Goal: Task Accomplishment & Management: Complete application form

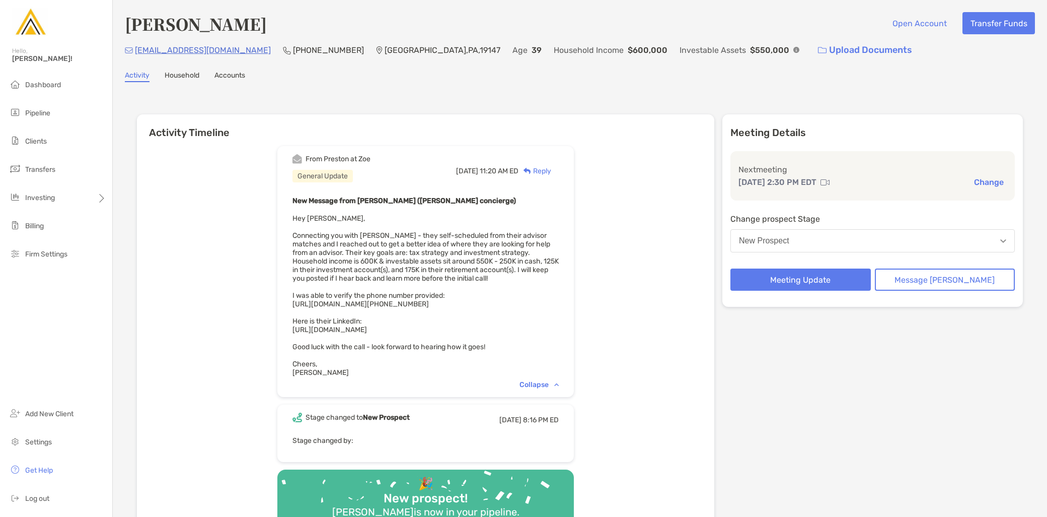
click at [816, 249] on button "New Prospect" at bounding box center [873, 240] width 284 height 23
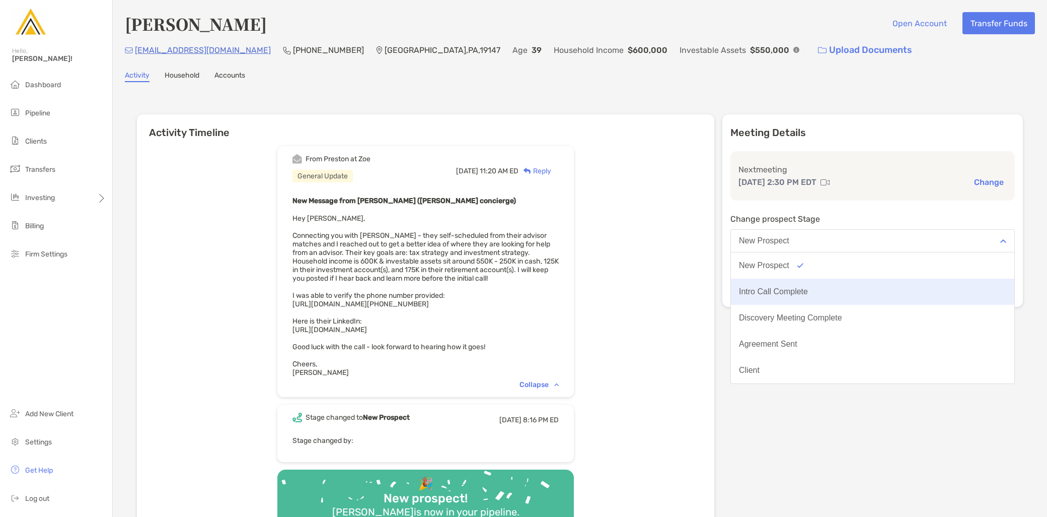
click at [808, 288] on div "Intro Call Complete" at bounding box center [773, 291] width 69 height 9
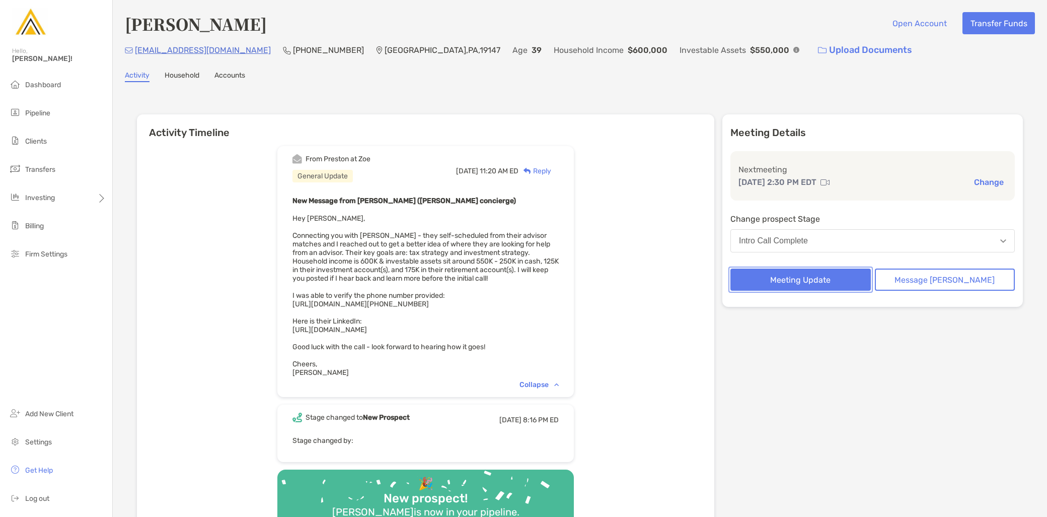
click at [813, 270] on button "Meeting Update" at bounding box center [801, 279] width 140 height 22
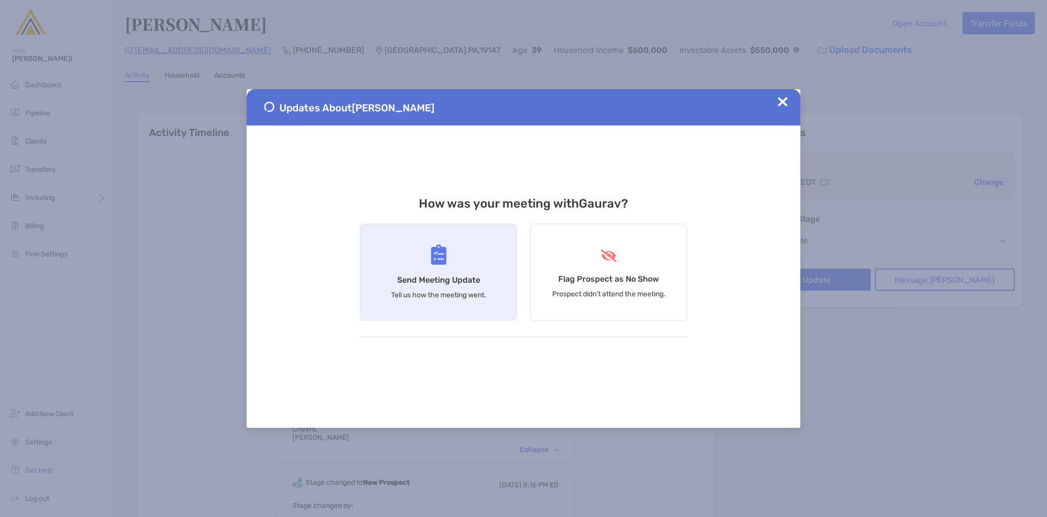
click at [376, 293] on div "Send Meeting Update Tell us how the meeting went." at bounding box center [438, 272] width 157 height 97
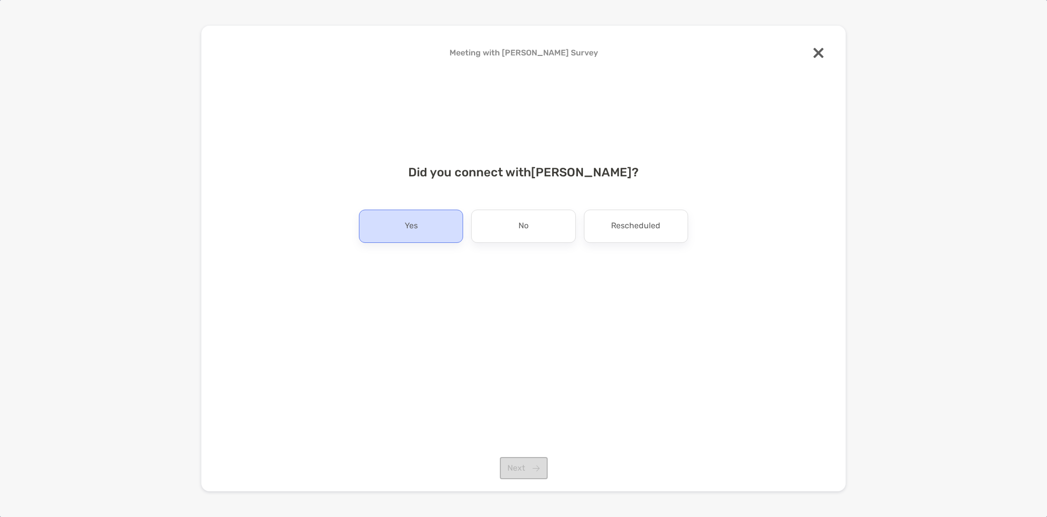
click at [423, 229] on div "Yes" at bounding box center [411, 225] width 104 height 33
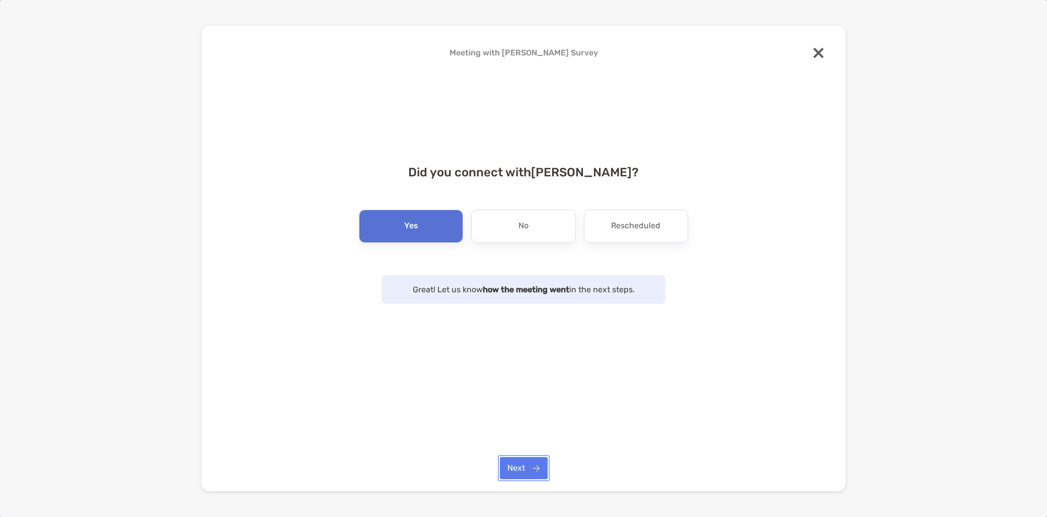
click at [525, 459] on button "Next" at bounding box center [524, 468] width 48 height 22
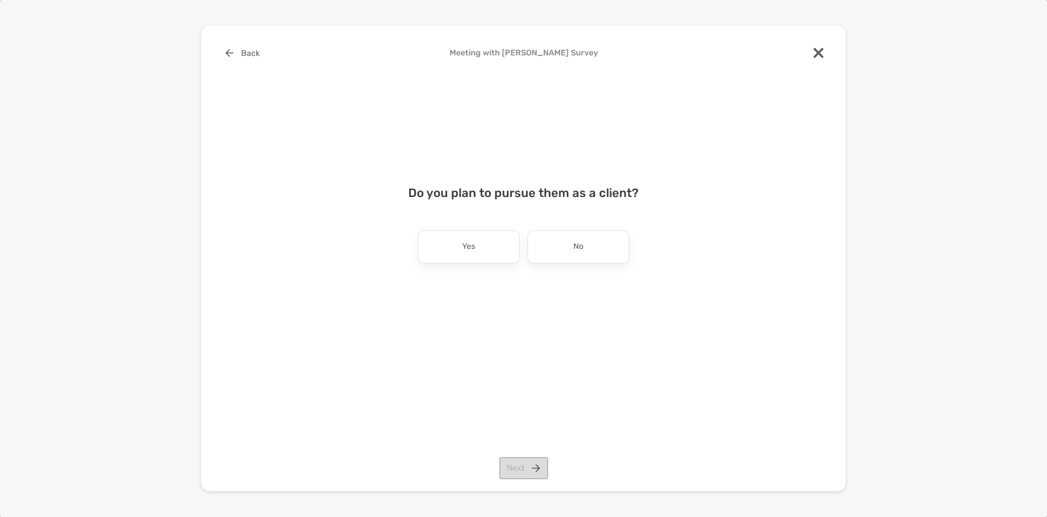
click at [487, 253] on div "Yes" at bounding box center [469, 246] width 102 height 33
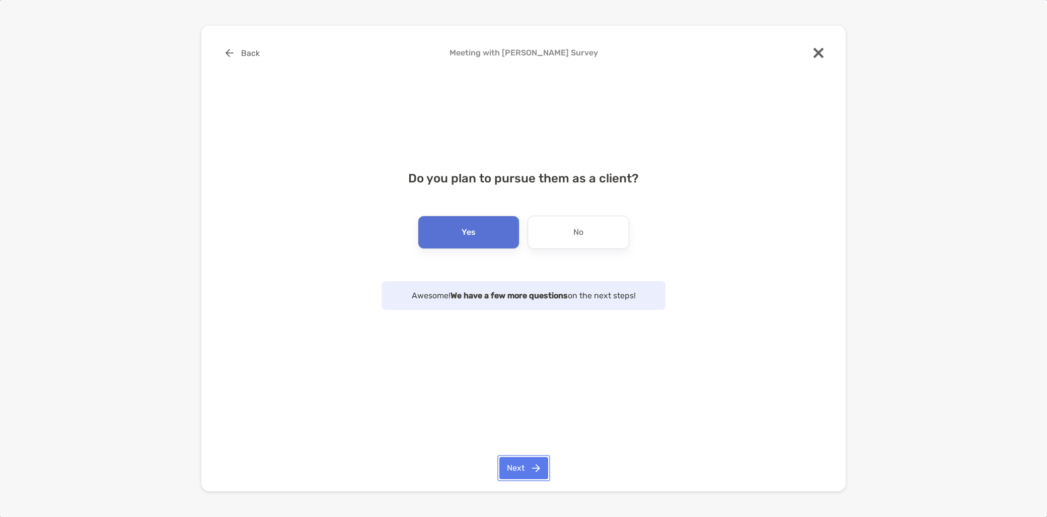
click at [525, 479] on button "Next" at bounding box center [523, 468] width 49 height 22
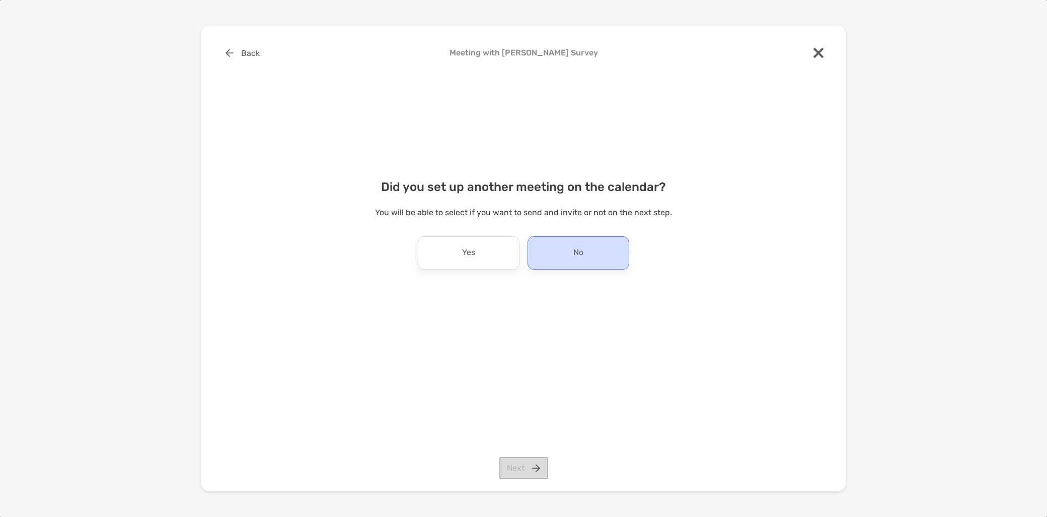
click at [575, 262] on div "No" at bounding box center [579, 252] width 102 height 33
click at [517, 468] on button "Next" at bounding box center [523, 468] width 49 height 22
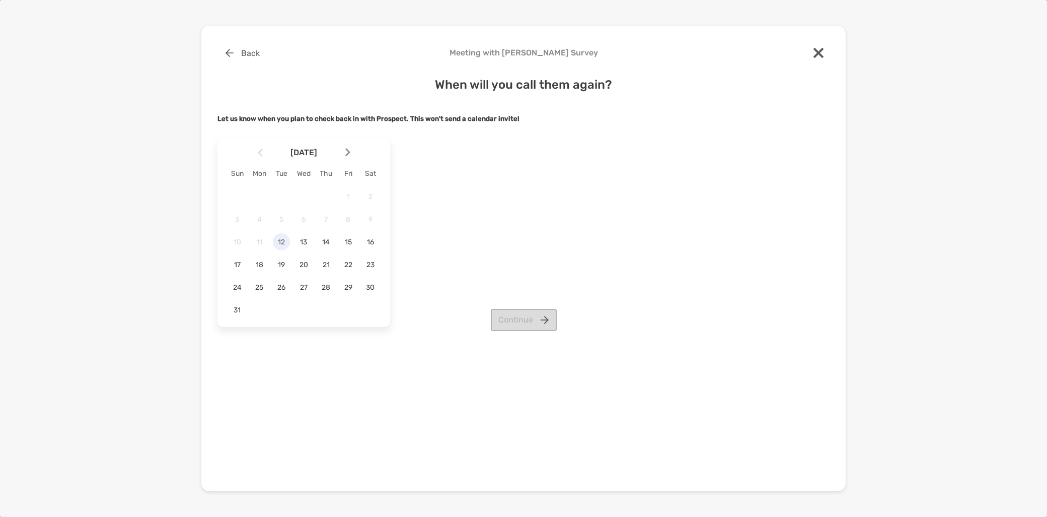
click at [280, 243] on span "12" at bounding box center [281, 242] width 17 height 9
click at [517, 315] on button "Continue" at bounding box center [524, 320] width 66 height 22
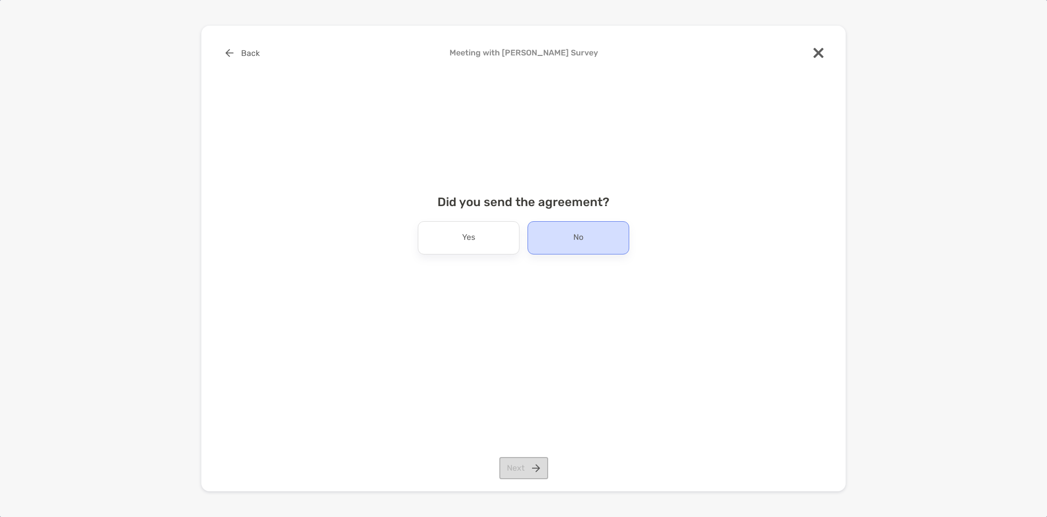
click at [592, 244] on div "No" at bounding box center [579, 237] width 102 height 33
click at [529, 467] on button "Next" at bounding box center [523, 468] width 49 height 22
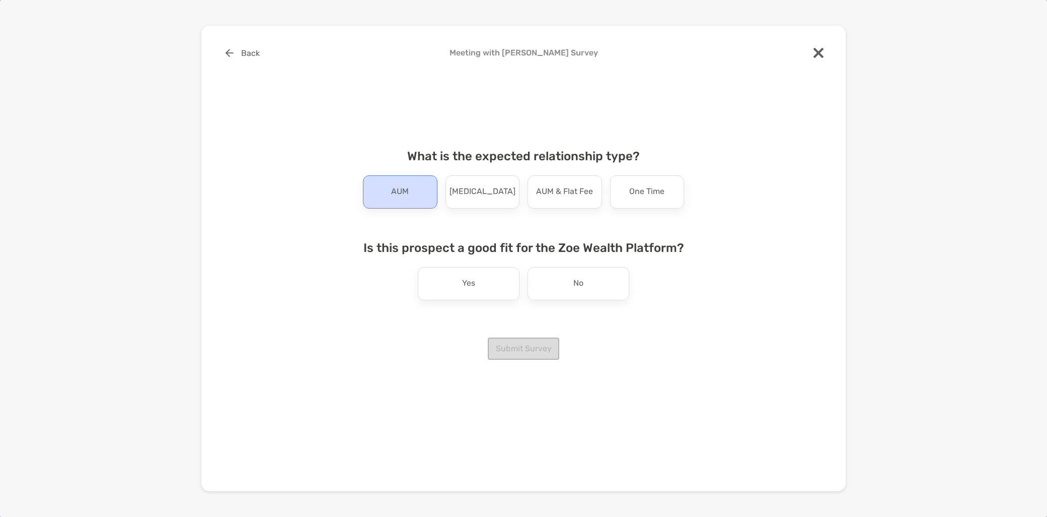
click at [389, 197] on div "AUM" at bounding box center [400, 191] width 75 height 33
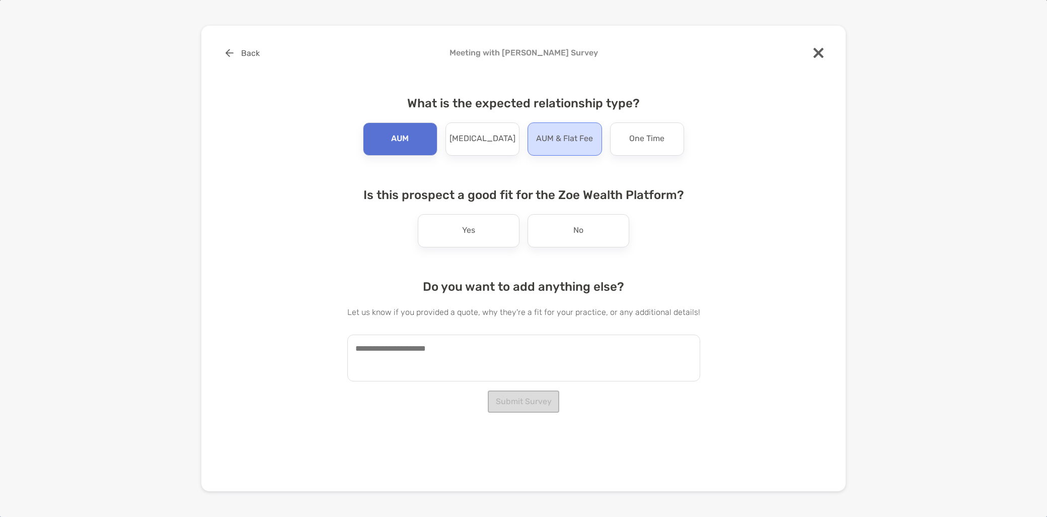
click at [573, 148] on div "AUM & Flat Fee" at bounding box center [565, 138] width 75 height 33
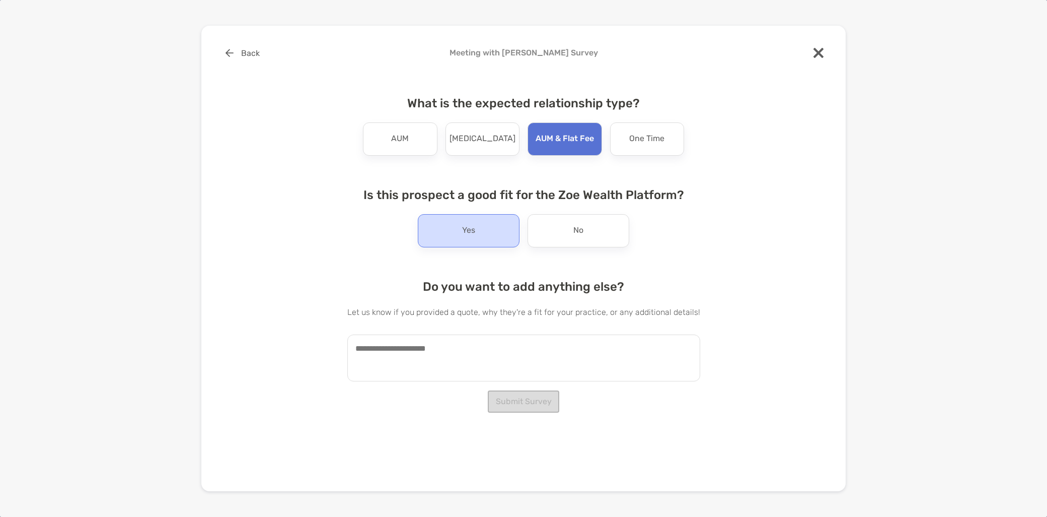
click at [465, 239] on div "Yes" at bounding box center [469, 230] width 102 height 33
click at [403, 361] on textarea at bounding box center [523, 357] width 353 height 47
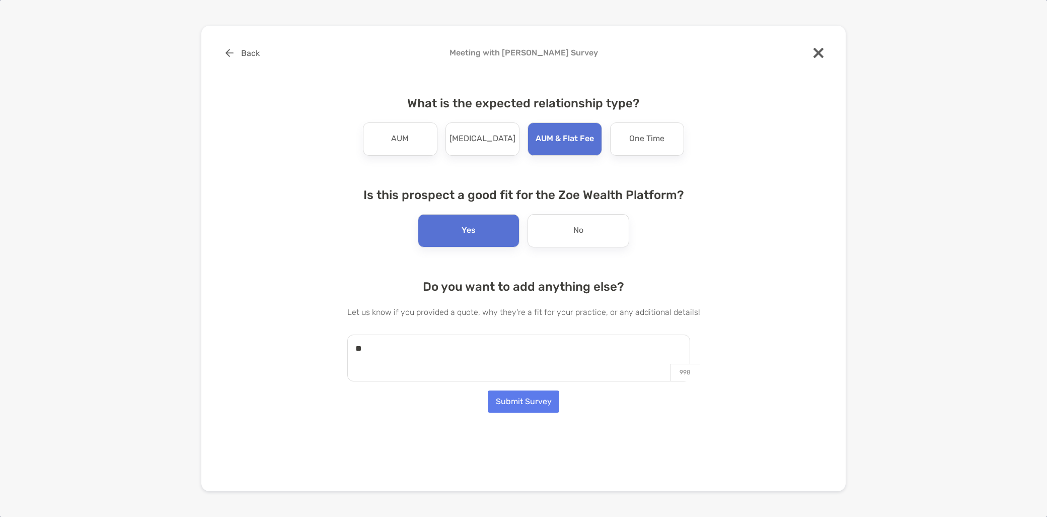
type textarea "*"
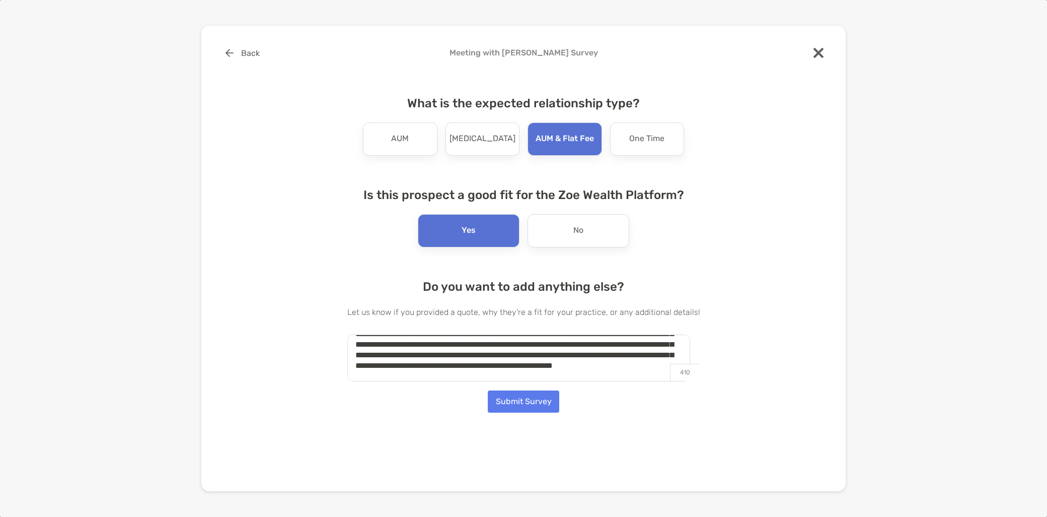
scroll to position [46, 0]
type textarea "**********"
click at [524, 404] on button "Submit Survey" at bounding box center [524, 401] width 72 height 22
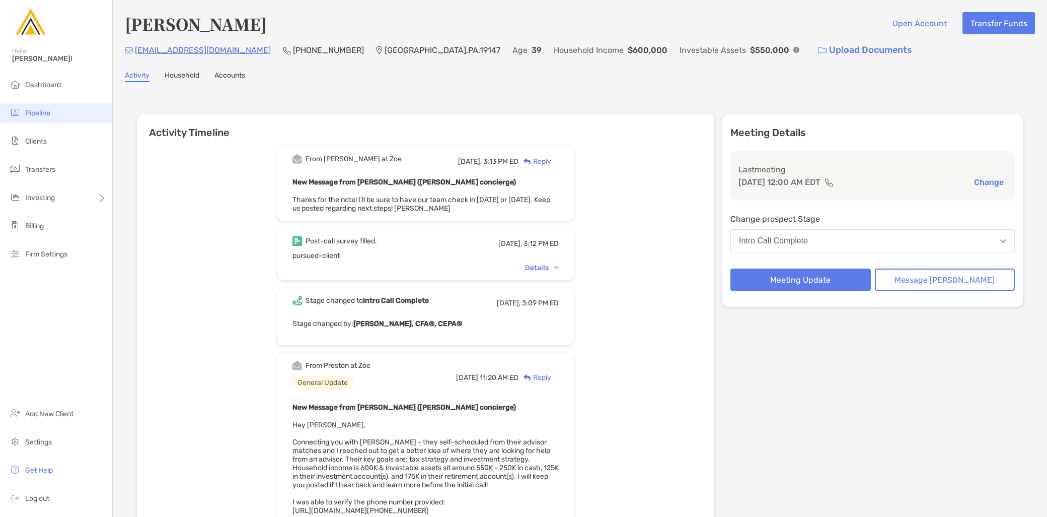
click at [58, 119] on li "Pipeline" at bounding box center [56, 113] width 112 height 20
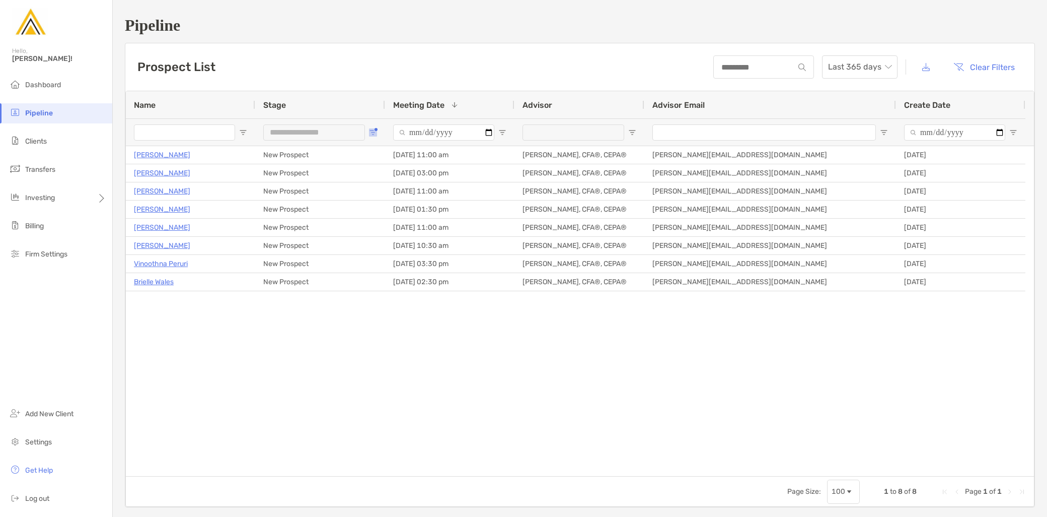
click at [371, 134] on span "Open Filter Menu" at bounding box center [373, 132] width 8 height 8
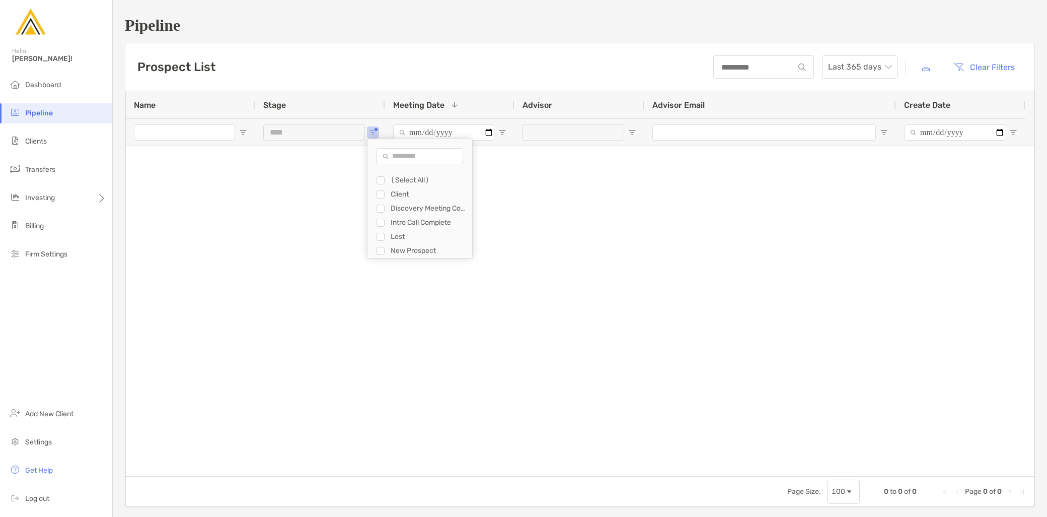
type input "**********"
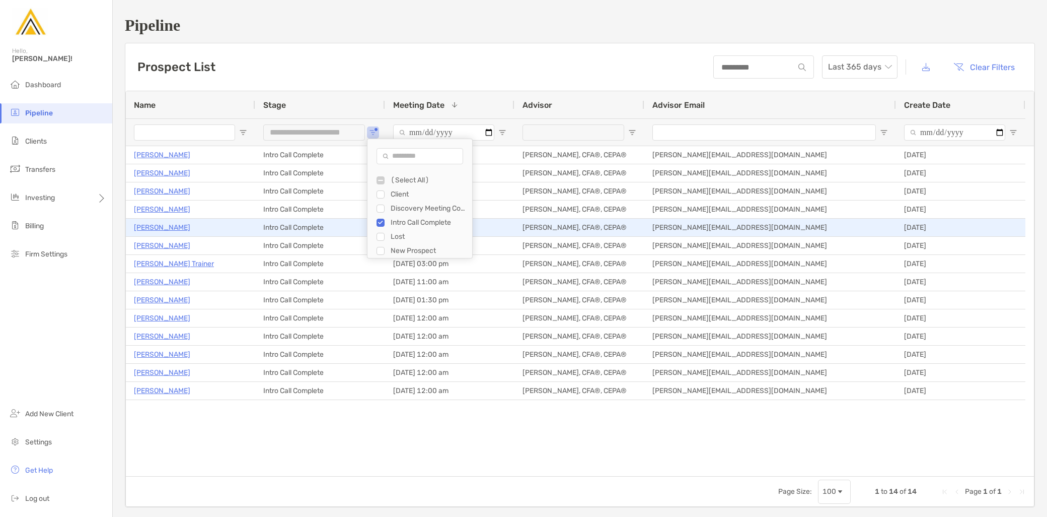
click at [170, 225] on p "Jestin Allen" at bounding box center [162, 227] width 56 height 13
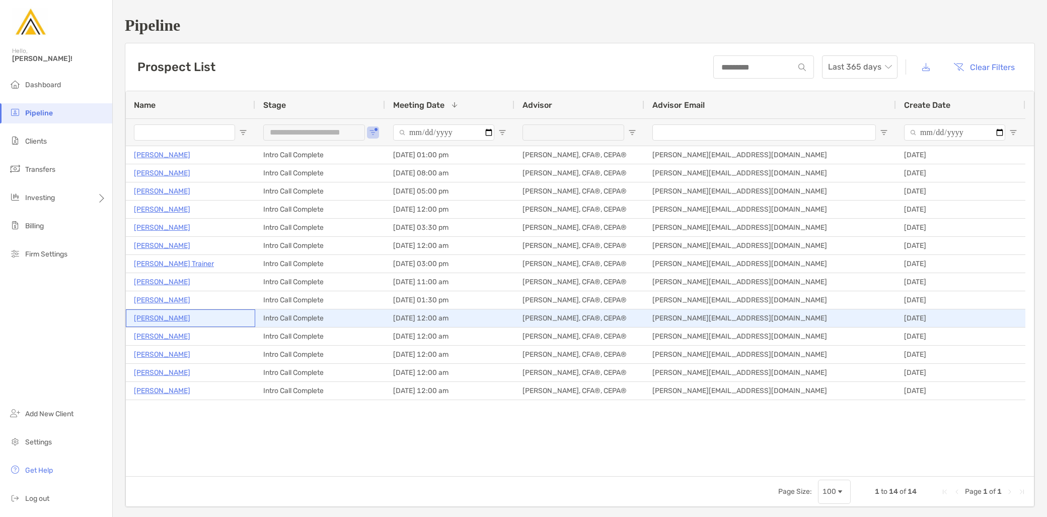
click at [190, 320] on p "Kirsten Brown Aidoo" at bounding box center [162, 318] width 56 height 13
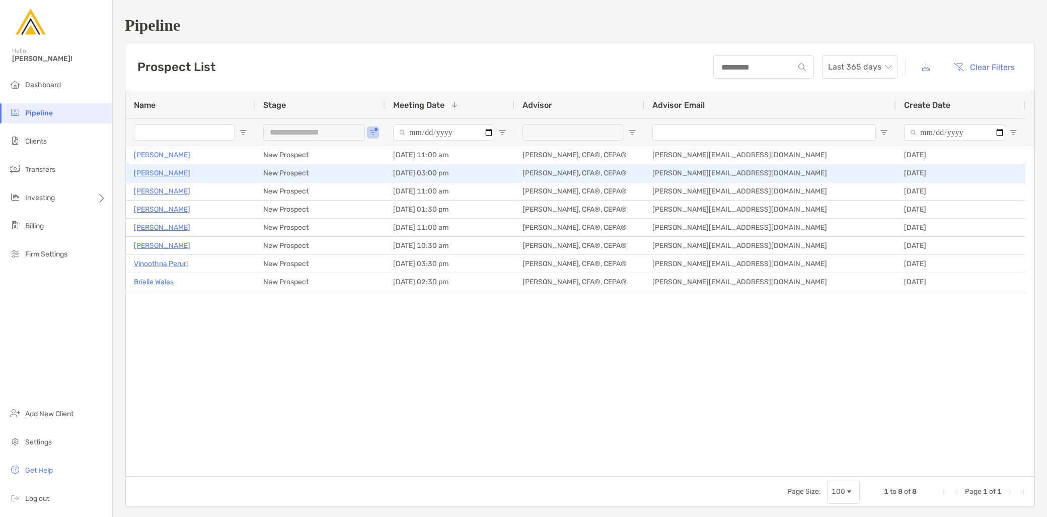
click at [170, 170] on p "Sydney Bennett" at bounding box center [162, 173] width 56 height 13
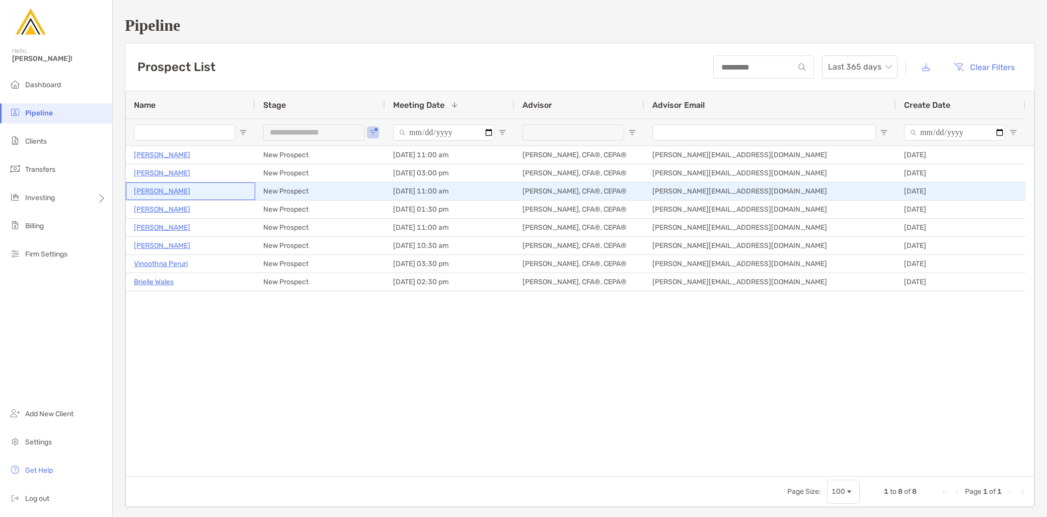
click at [159, 189] on p "Abdul Rehman" at bounding box center [162, 191] width 56 height 13
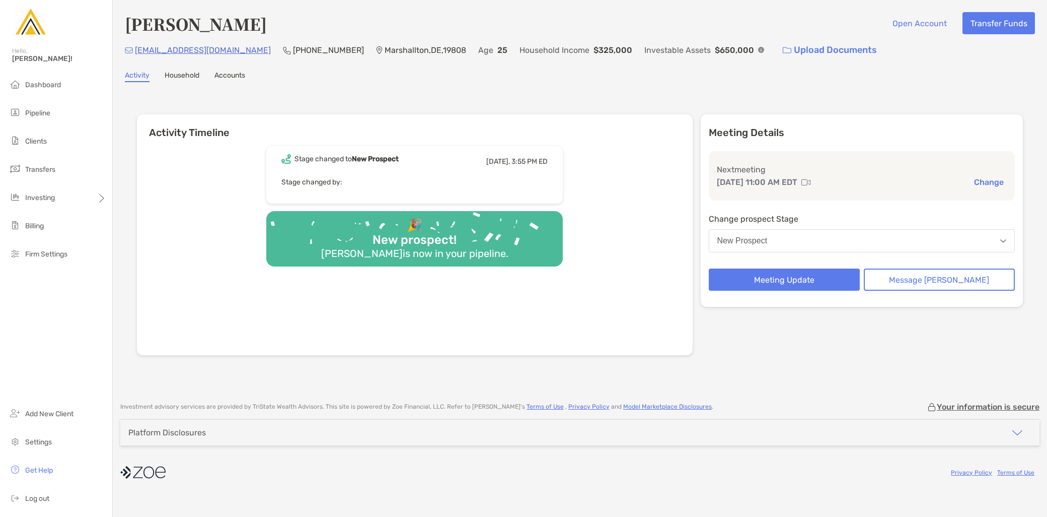
click at [385, 51] on p "Marshallton , DE , 19808" at bounding box center [426, 50] width 82 height 13
drag, startPoint x: 249, startPoint y: 24, endPoint x: 122, endPoint y: 26, distance: 126.9
click at [122, 26] on div "Abdul Rehman Open Account Transfer Funds phx99086@jioso.com (343) 344-3112 Mars…" at bounding box center [580, 196] width 935 height 392
copy h4 "[PERSON_NAME]"
drag, startPoint x: 218, startPoint y: 51, endPoint x: 135, endPoint y: 53, distance: 83.1
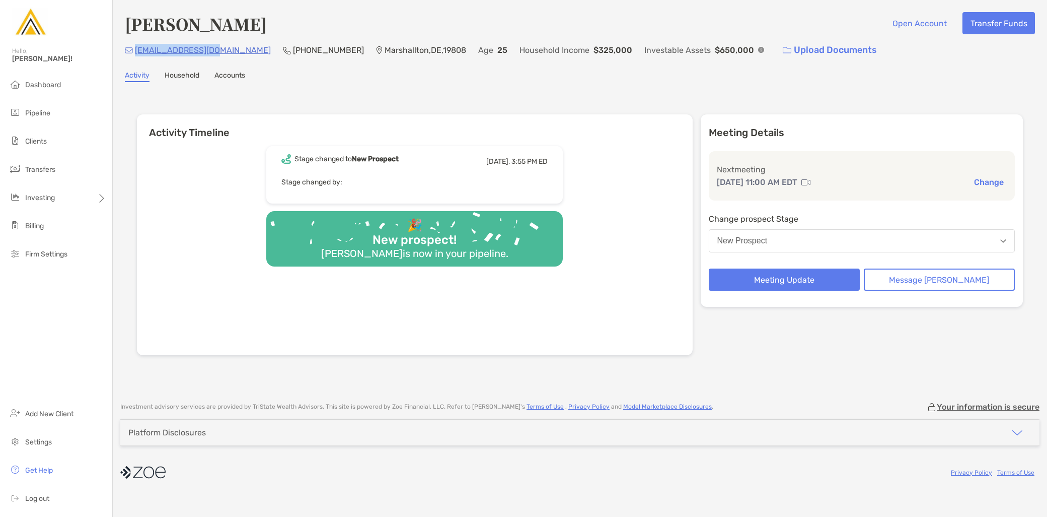
click at [135, 53] on div "phx99086@jioso.com (343) 344-3112 Marshallton , DE , 19808 Age 25 Household Inc…" at bounding box center [580, 50] width 910 height 22
copy p "phx99086@jioso.com"
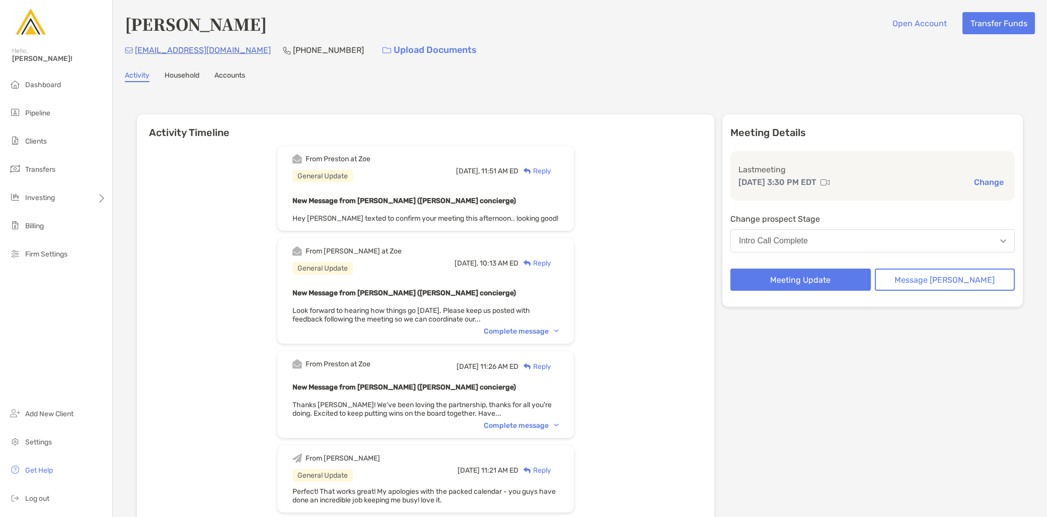
click at [971, 180] on button "Change" at bounding box center [989, 182] width 36 height 11
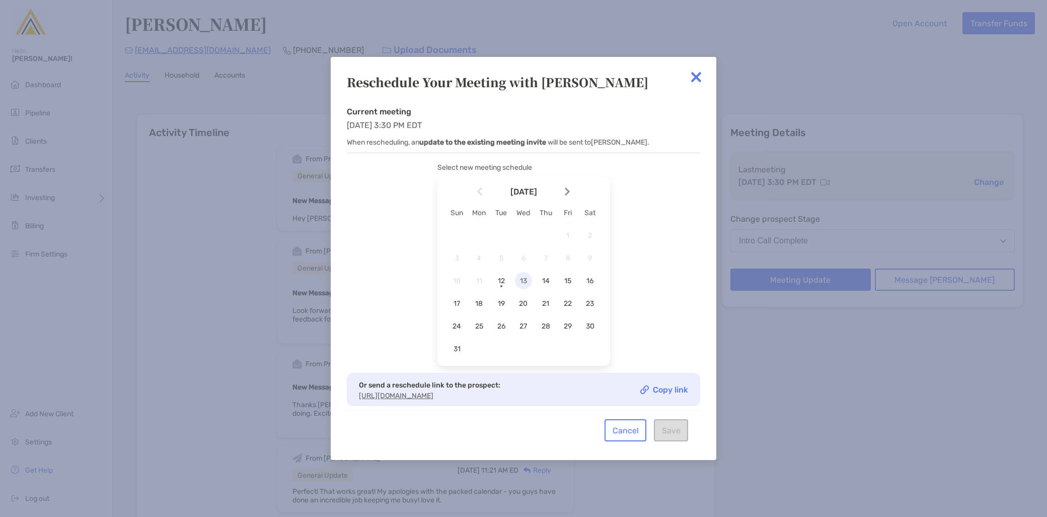
click at [524, 280] on span "13" at bounding box center [523, 280] width 17 height 9
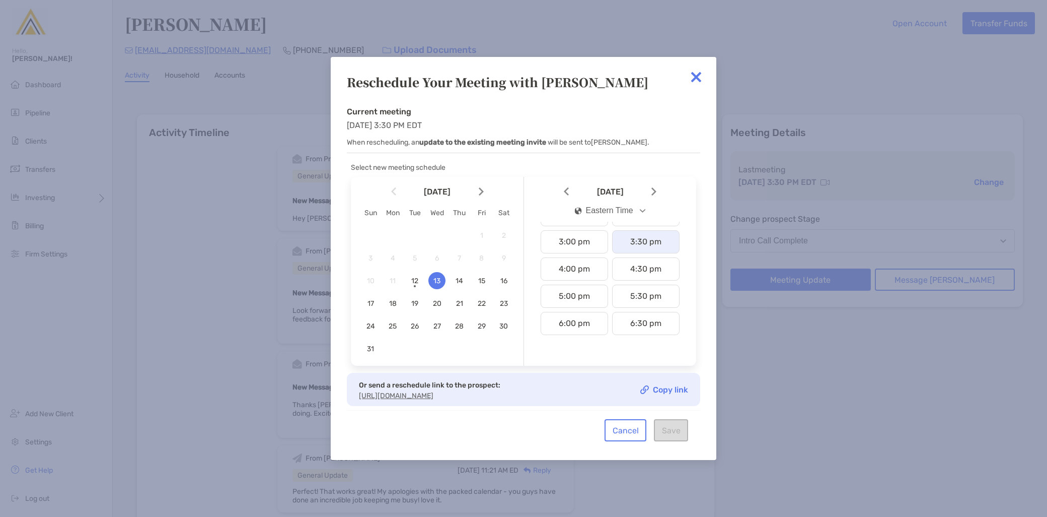
scroll to position [447, 0]
click at [577, 254] on div "5:00 pm" at bounding box center [574, 248] width 67 height 23
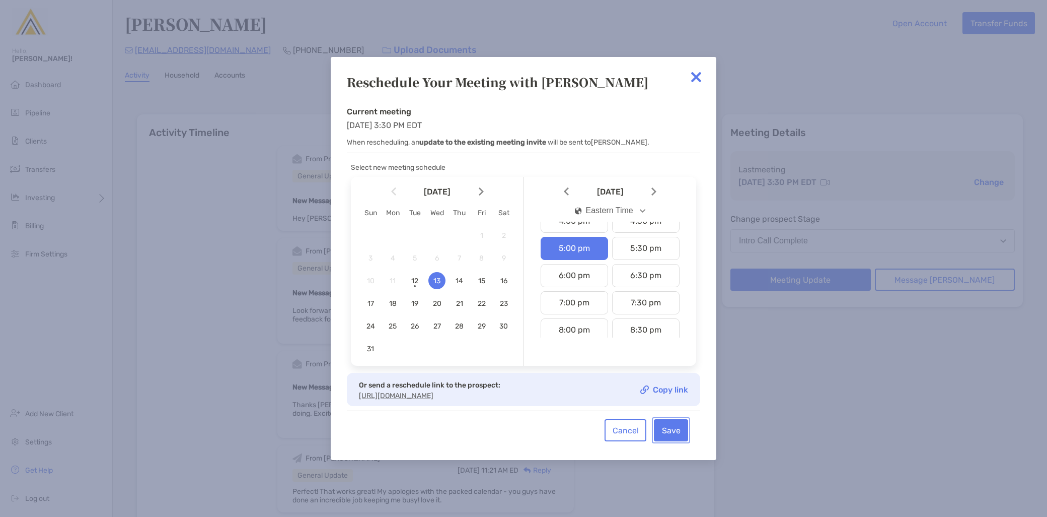
click at [673, 423] on button "Save" at bounding box center [671, 430] width 34 height 22
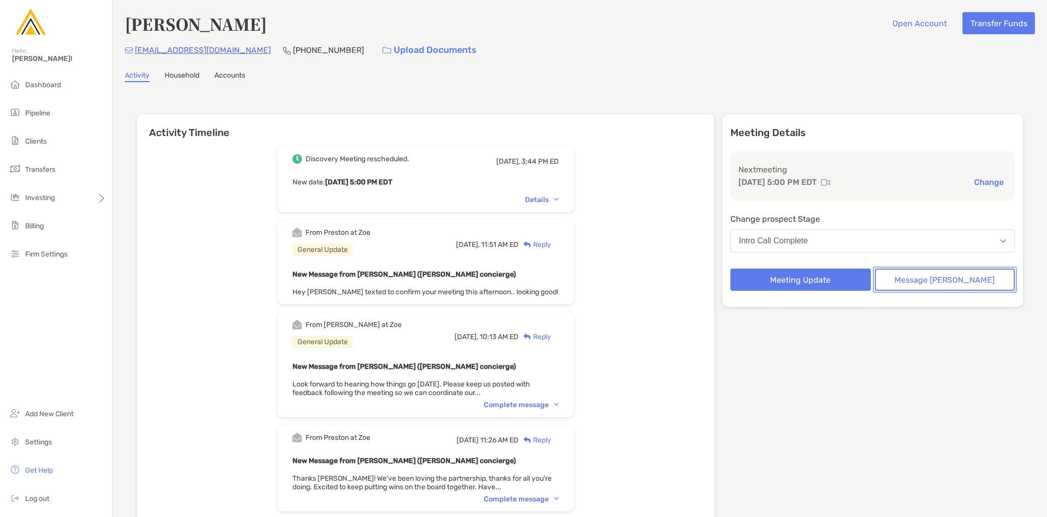
click at [950, 277] on button "Message [PERSON_NAME]" at bounding box center [945, 279] width 140 height 22
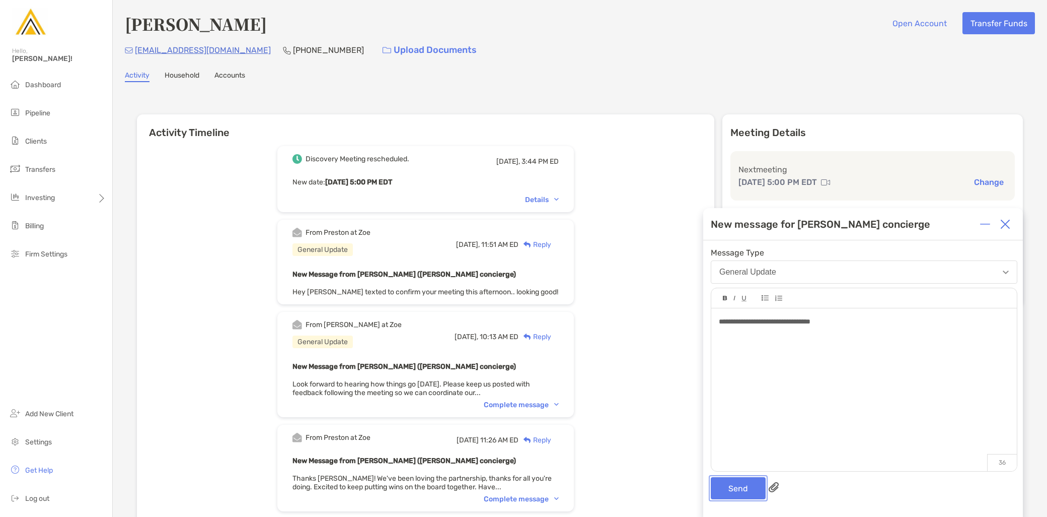
click at [743, 480] on button "Send" at bounding box center [738, 488] width 55 height 22
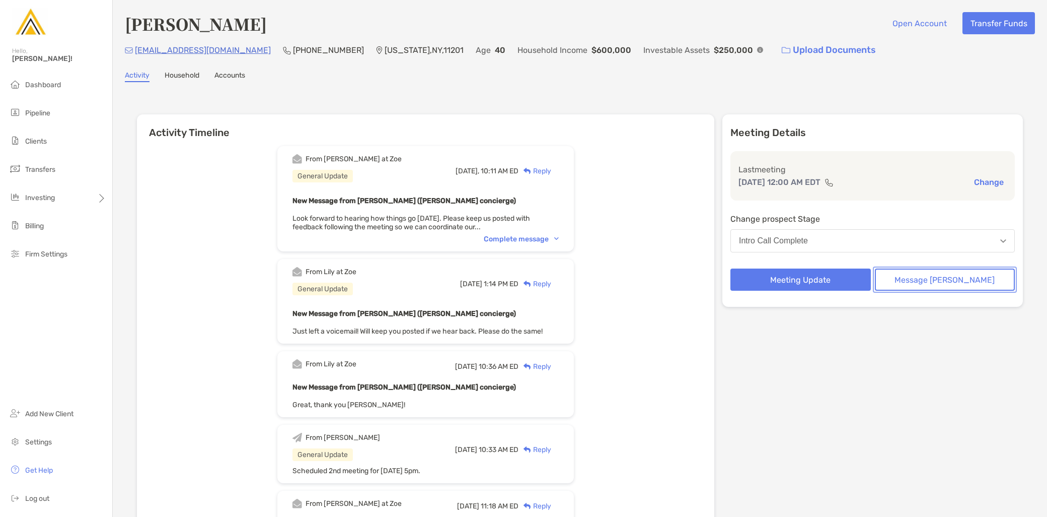
click at [954, 283] on button "Message Zoe" at bounding box center [945, 279] width 140 height 22
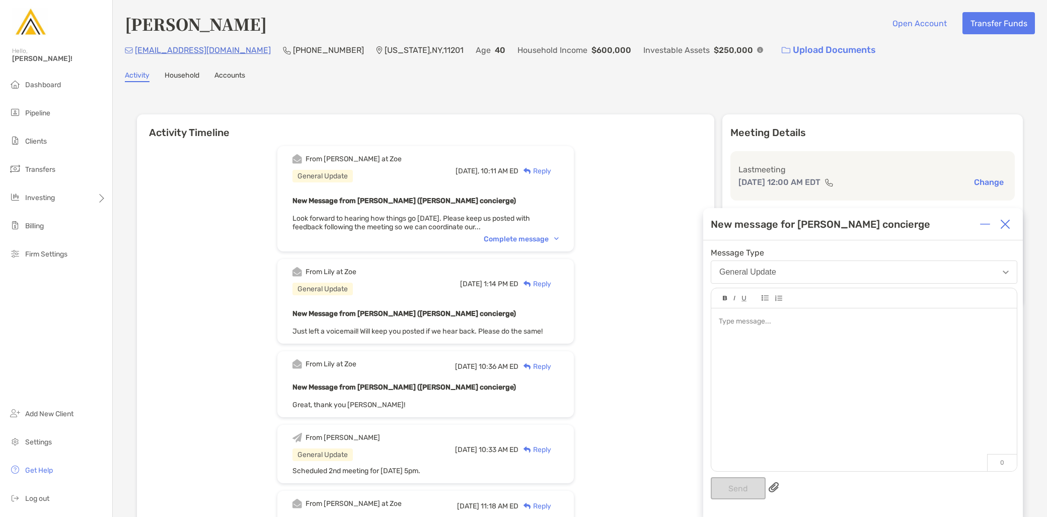
click at [772, 356] on div at bounding box center [864, 384] width 306 height 153
click at [731, 483] on button "Send" at bounding box center [738, 488] width 55 height 22
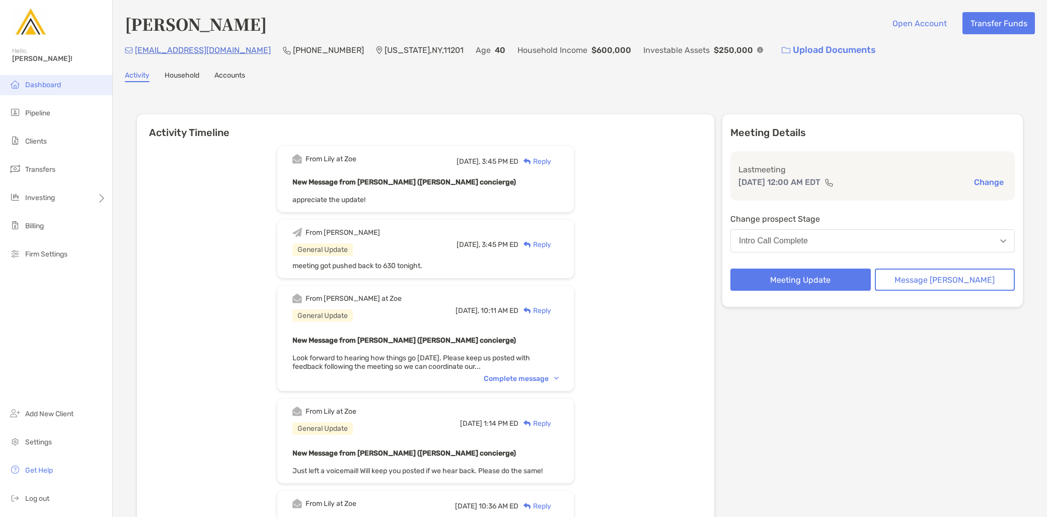
click at [54, 86] on span "Dashboard" at bounding box center [43, 85] width 36 height 9
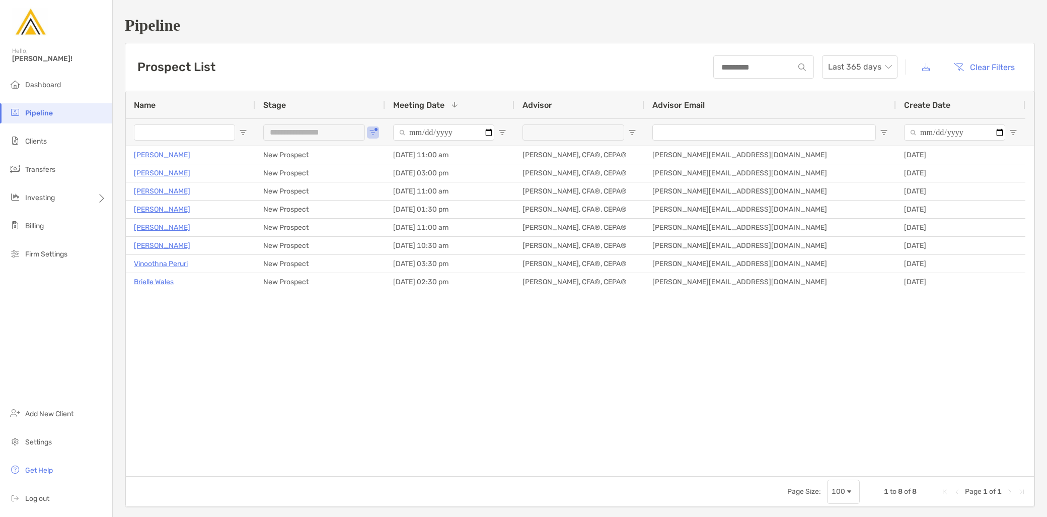
click at [379, 129] on div "**********" at bounding box center [320, 131] width 130 height 27
click at [373, 134] on span "Open Filter Menu" at bounding box center [373, 132] width 8 height 8
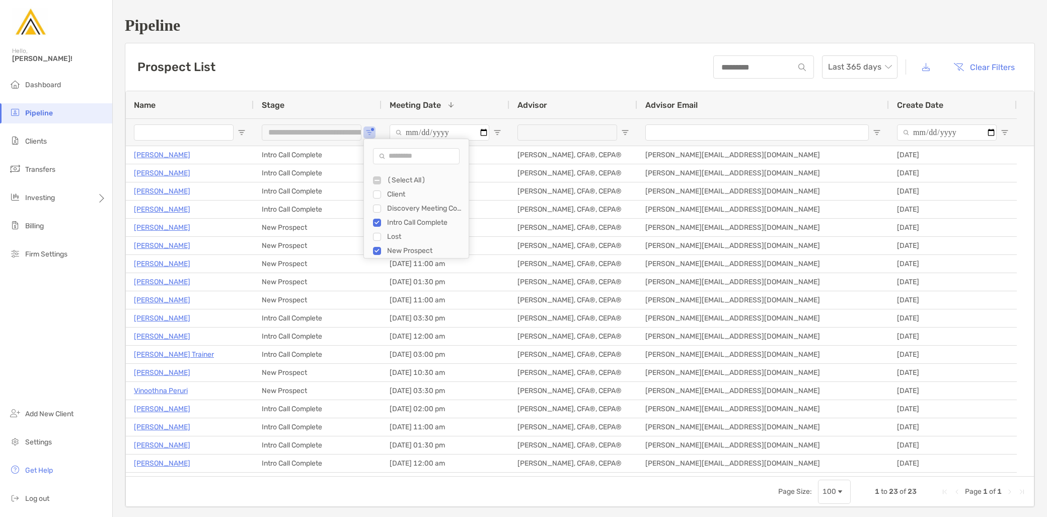
type input "**********"
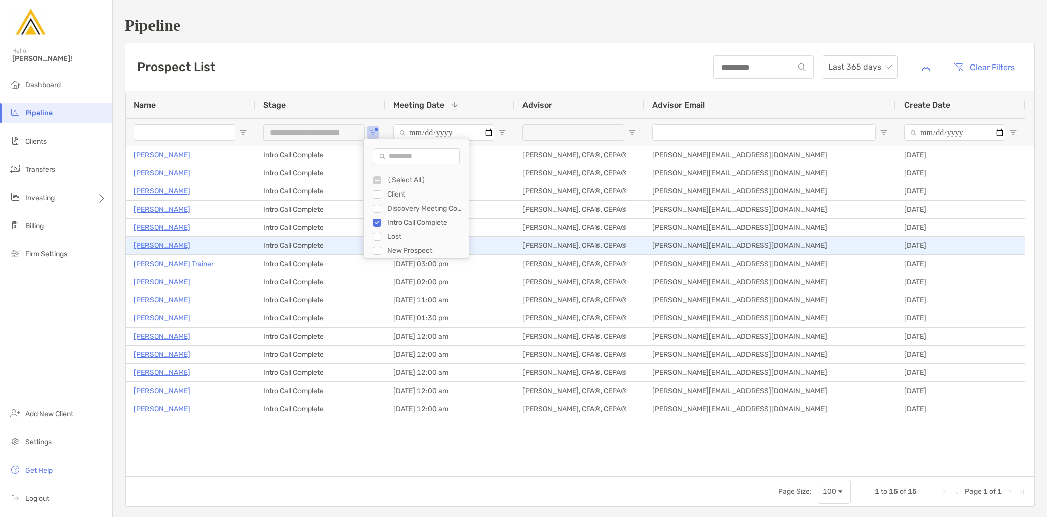
click at [169, 248] on p "Gaurav Ray Chaudhury" at bounding box center [162, 245] width 56 height 13
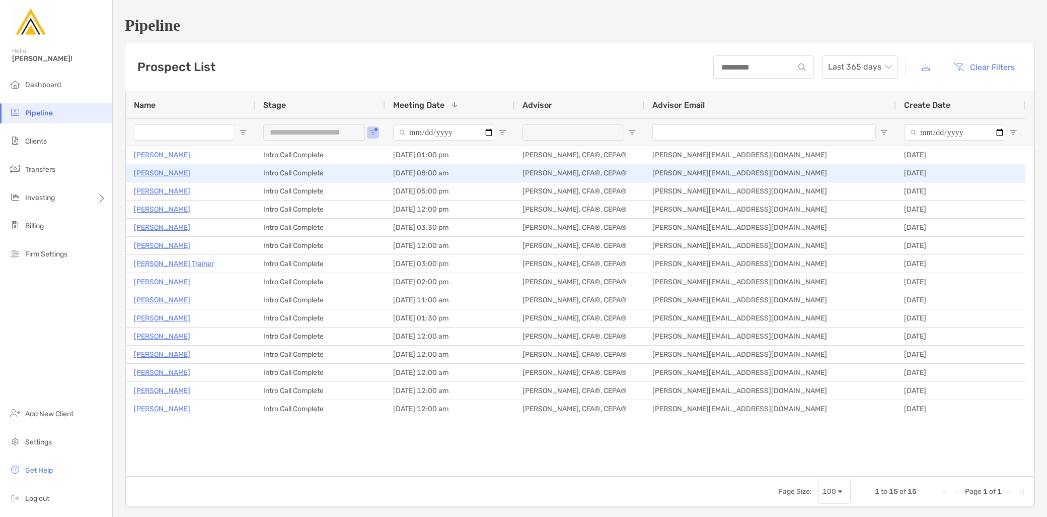
click at [171, 171] on p "[PERSON_NAME]" at bounding box center [162, 173] width 56 height 13
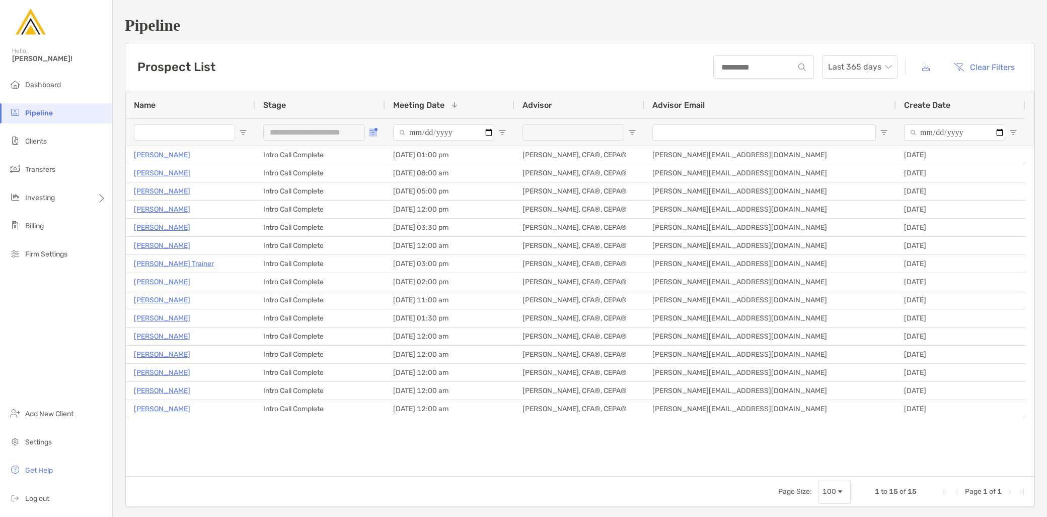
click at [373, 130] on span "Open Filter Menu" at bounding box center [373, 132] width 8 height 8
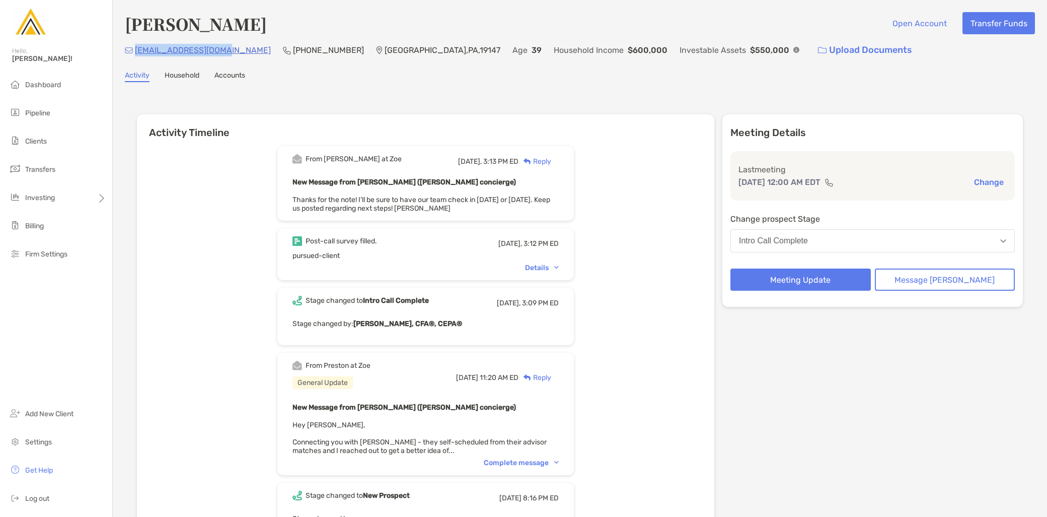
click at [134, 51] on div "[EMAIL_ADDRESS][DOMAIN_NAME] (224) 999-[GEOGRAPHIC_DATA] Age [DEMOGRAPHIC_DATA]…" at bounding box center [580, 50] width 910 height 22
click at [330, 75] on div "Activity Household Accounts" at bounding box center [580, 76] width 910 height 11
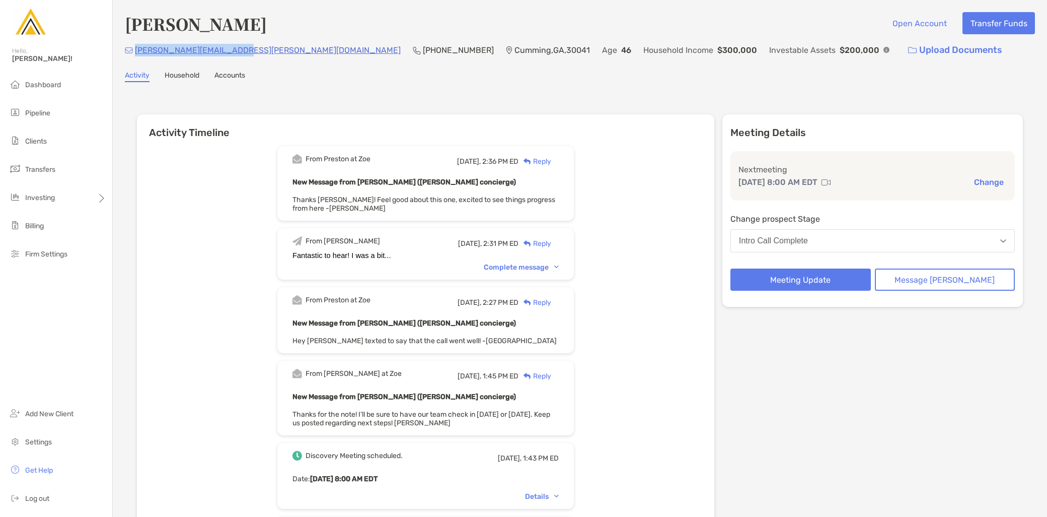
drag, startPoint x: 234, startPoint y: 51, endPoint x: 135, endPoint y: 48, distance: 98.7
click at [135, 48] on div "[PERSON_NAME][EMAIL_ADDRESS][PERSON_NAME][DOMAIN_NAME] [PHONE_NUMBER] [GEOGRAPH…" at bounding box center [580, 50] width 910 height 22
click at [38, 72] on div "Hello, [PERSON_NAME]!" at bounding box center [56, 60] width 112 height 29
click at [46, 86] on span "Dashboard" at bounding box center [43, 85] width 36 height 9
